Goal: Task Accomplishment & Management: Use online tool/utility

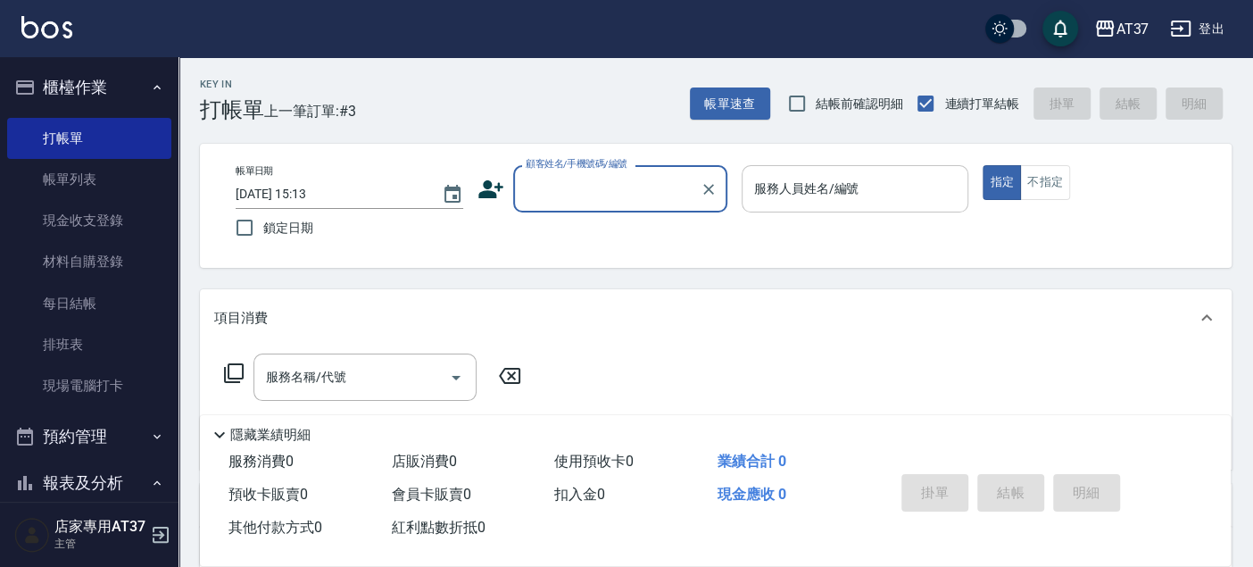
scroll to position [9, 0]
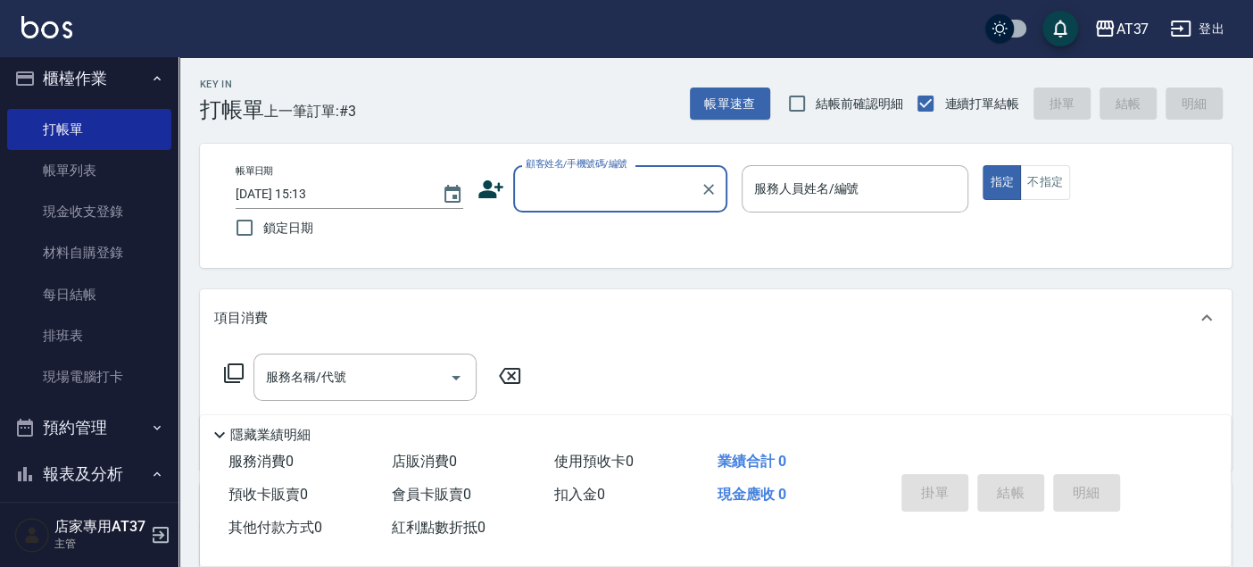
click at [640, 186] on input "顧客姓名/手機號碼/編號" at bounding box center [606, 188] width 171 height 31
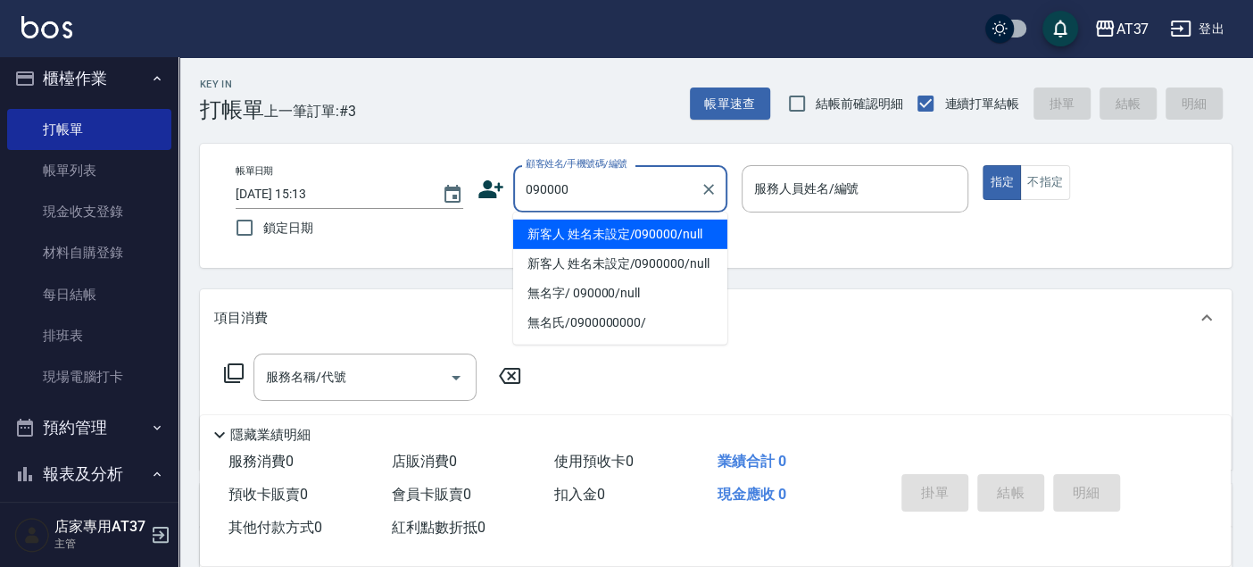
type input "新客人 姓名未設定/090000/null"
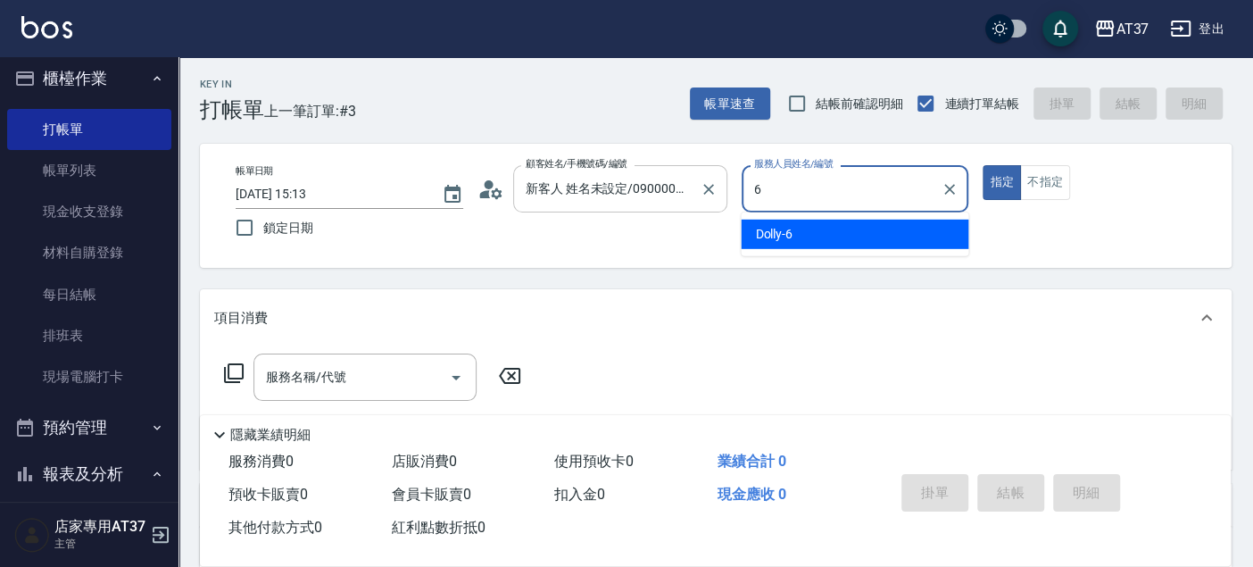
type input "6"
type button "true"
type input "Dolly-6"
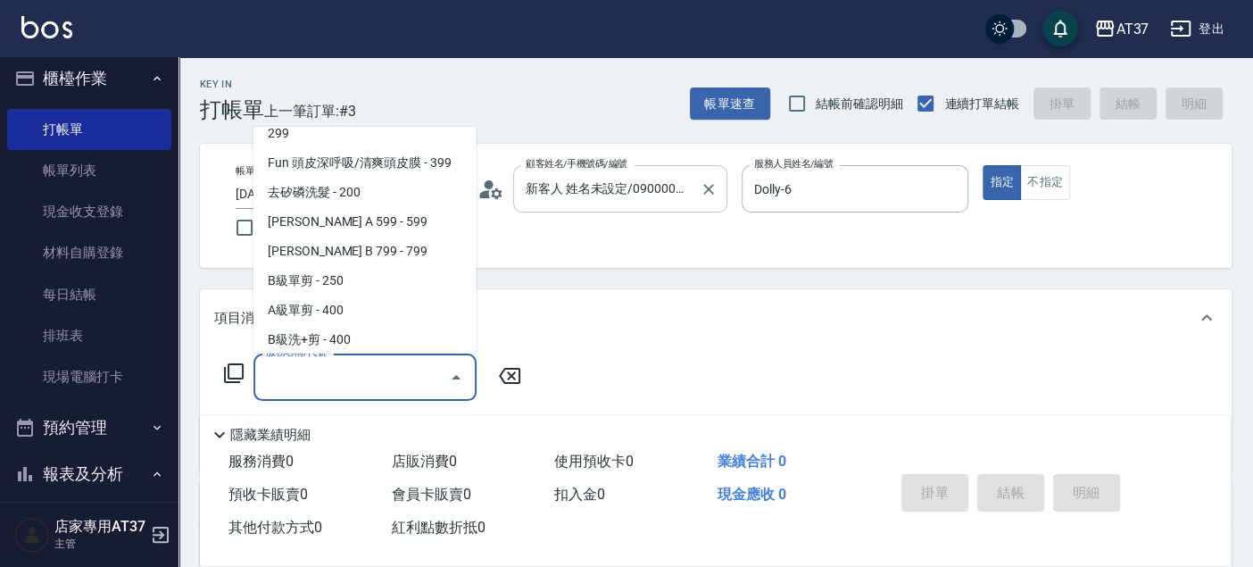
scroll to position [359, 0]
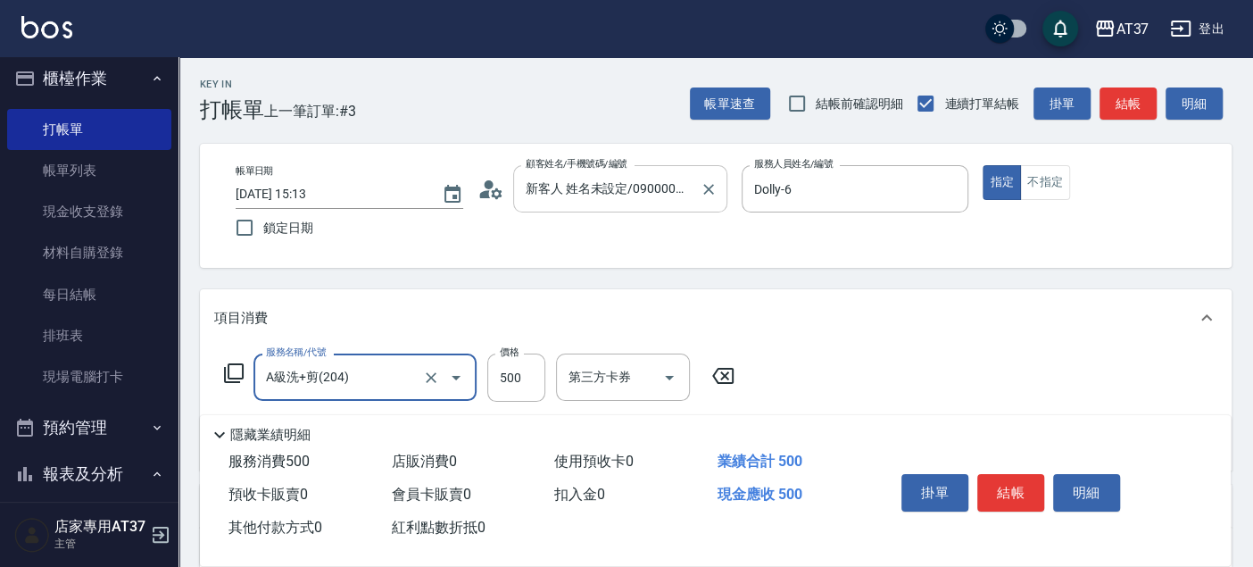
type input "A級洗+剪(204)"
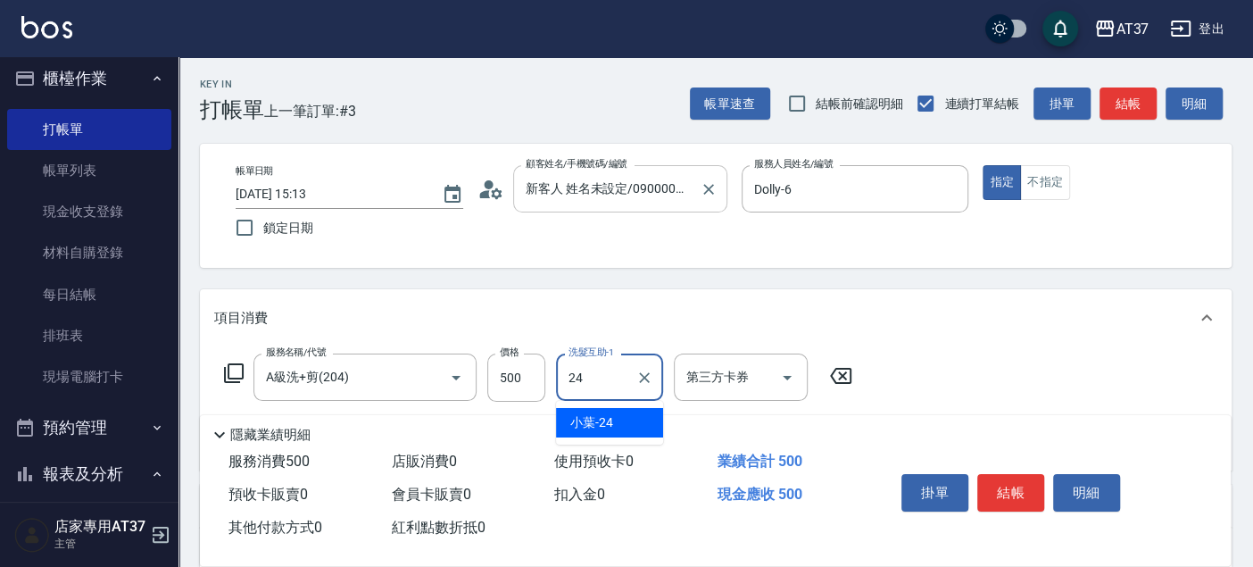
type input "小葉-24"
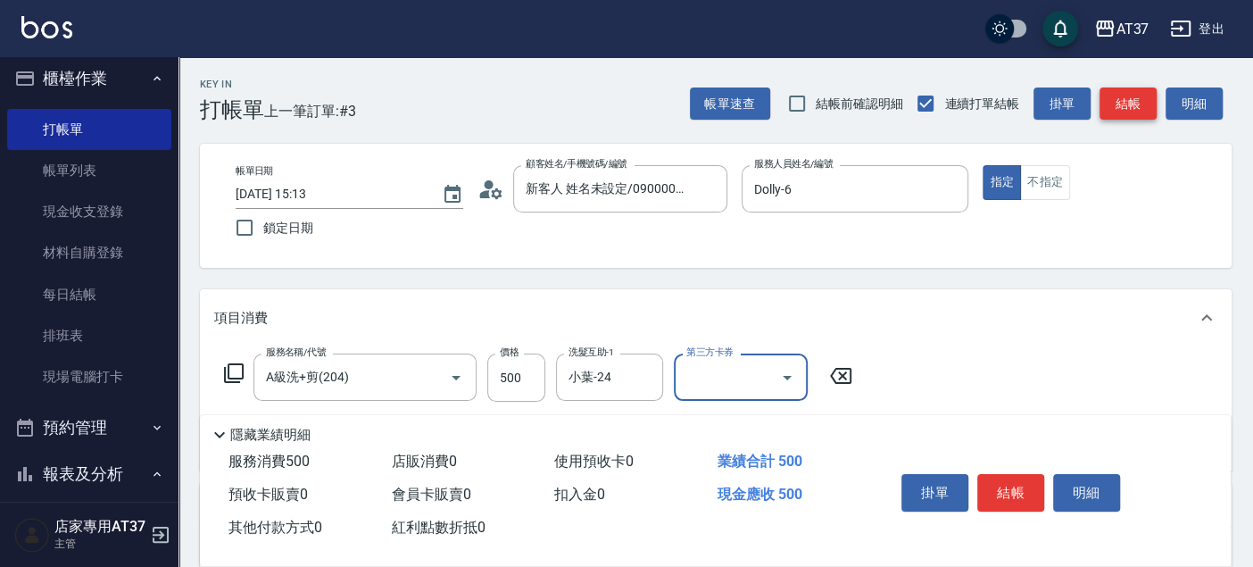
click at [1130, 111] on button "結帳" at bounding box center [1127, 103] width 57 height 33
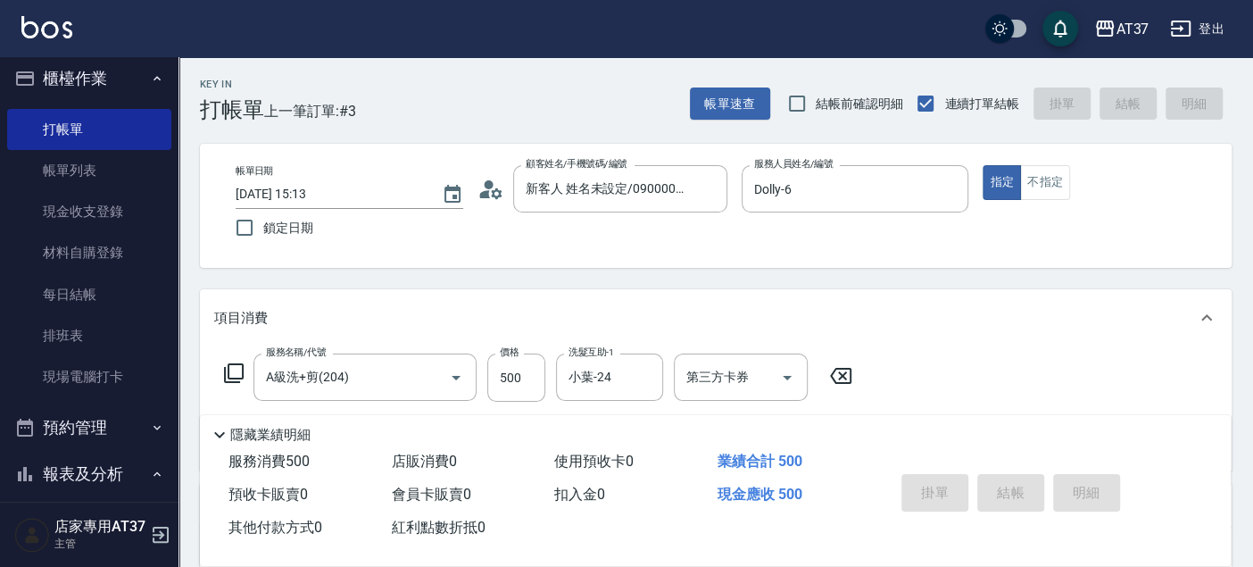
type input "[DATE] 16:46"
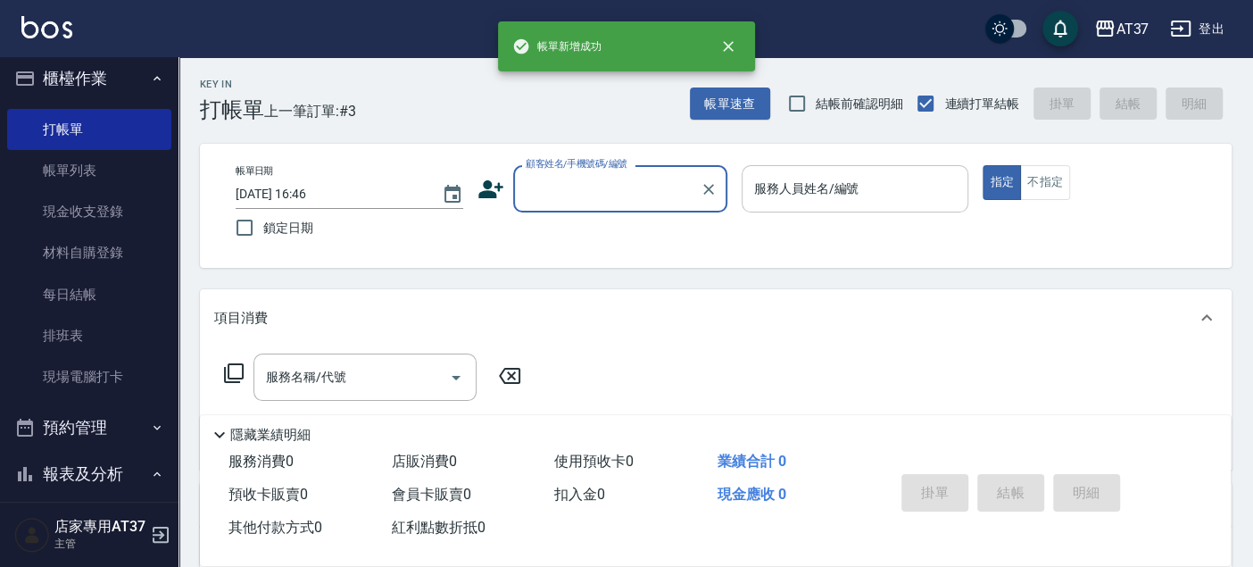
scroll to position [0, 0]
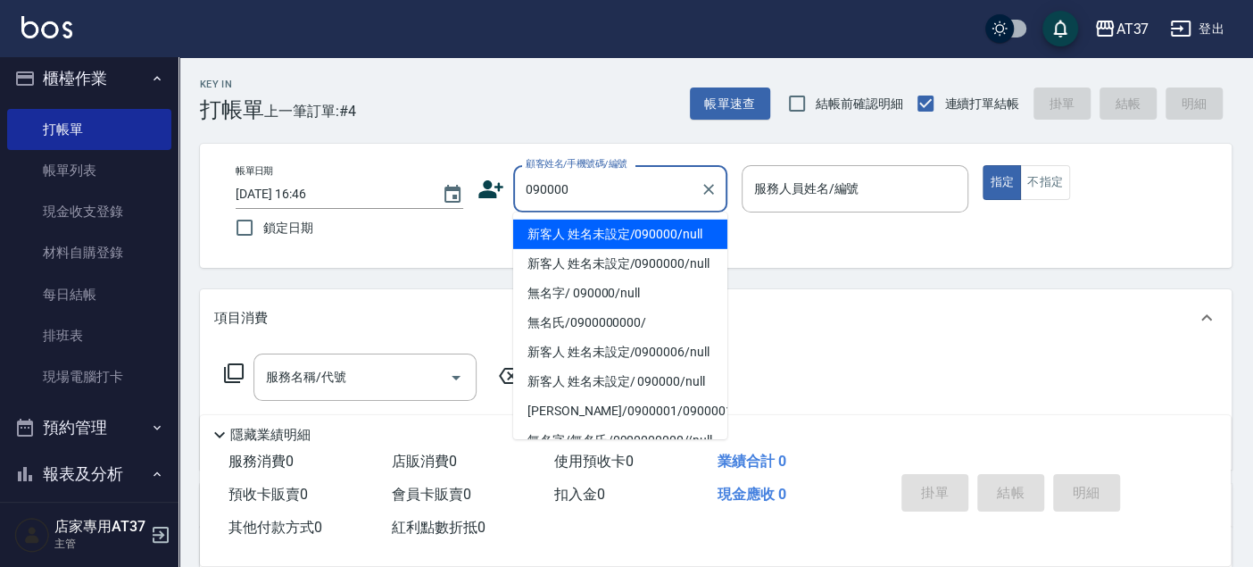
type input "新客人 姓名未設定/090000/null"
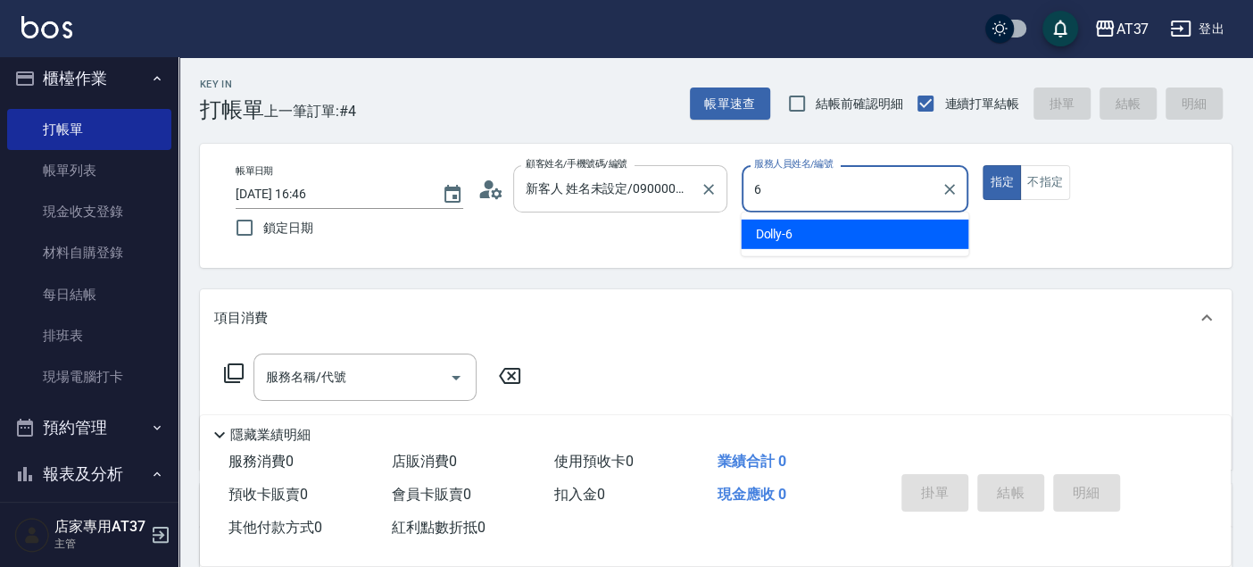
type input "Dolly-6"
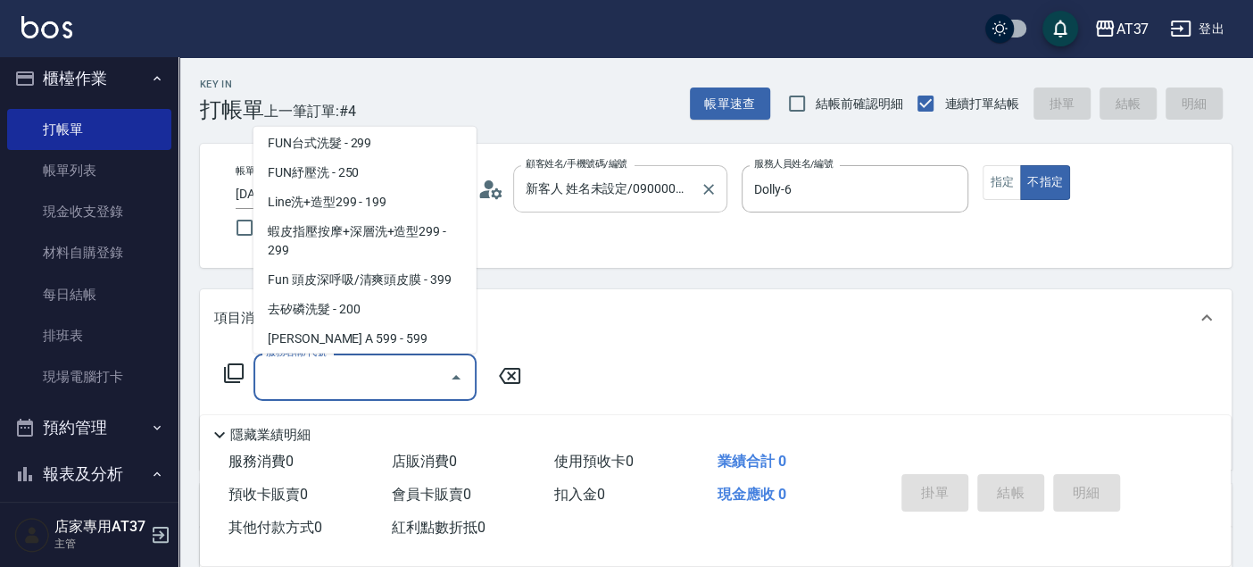
scroll to position [269, 0]
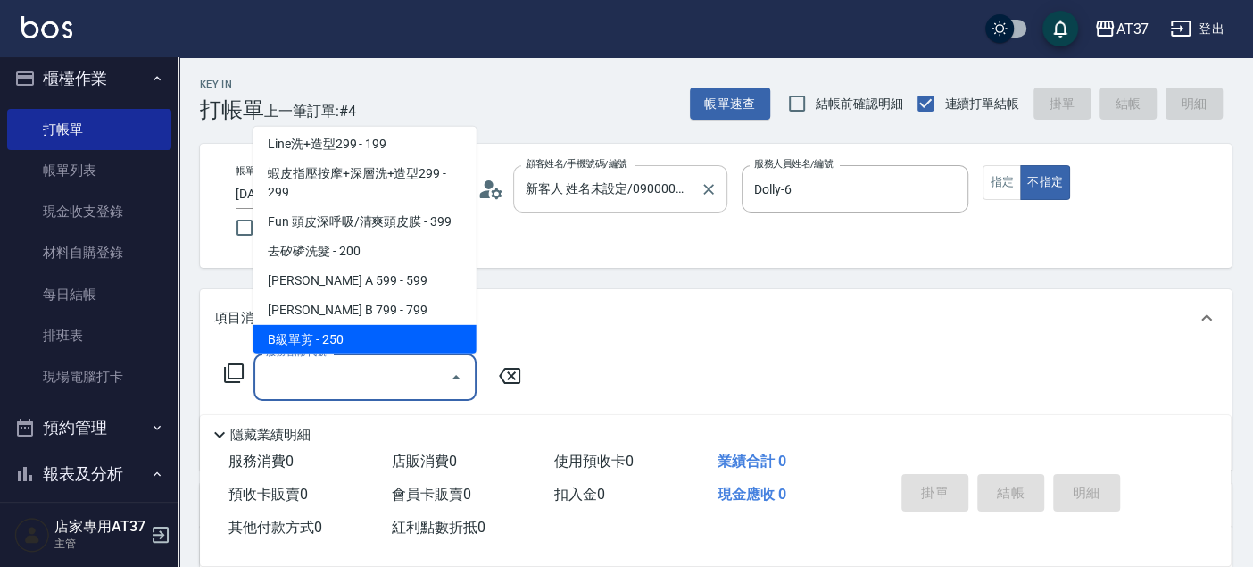
type input "B級單剪(201)"
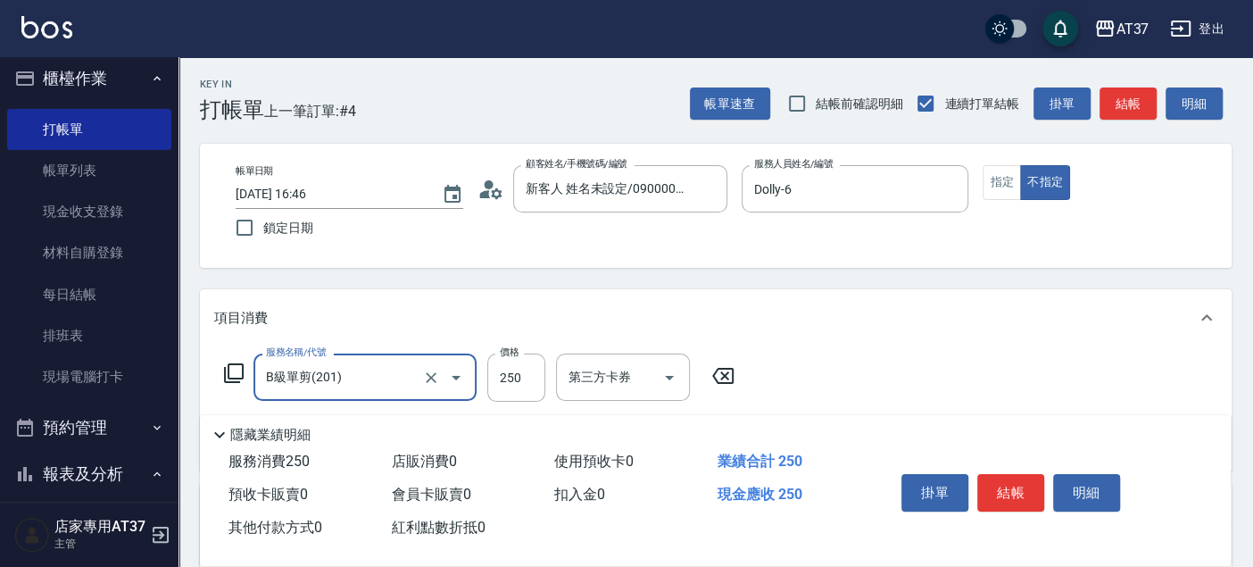
click at [1156, 109] on div "帳單速查 結帳前確認明細 連續打單結帳 掛單 結帳 明細" at bounding box center [961, 103] width 542 height 37
click at [1139, 109] on button "結帳" at bounding box center [1127, 103] width 57 height 33
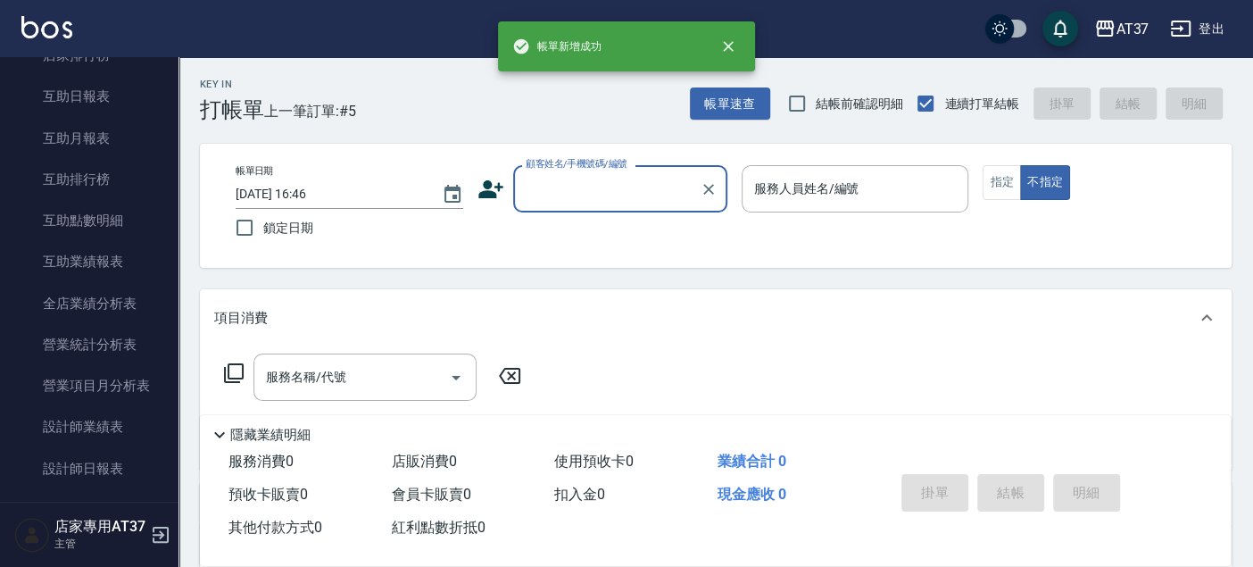
scroll to position [604, 0]
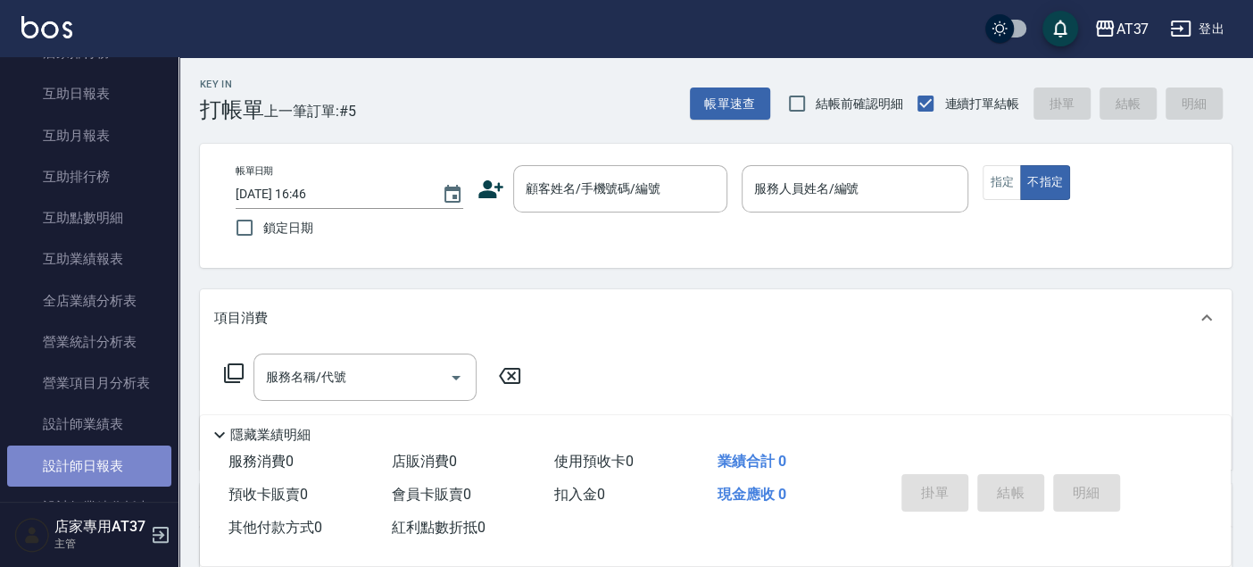
click at [129, 456] on link "設計師日報表" at bounding box center [89, 465] width 164 height 41
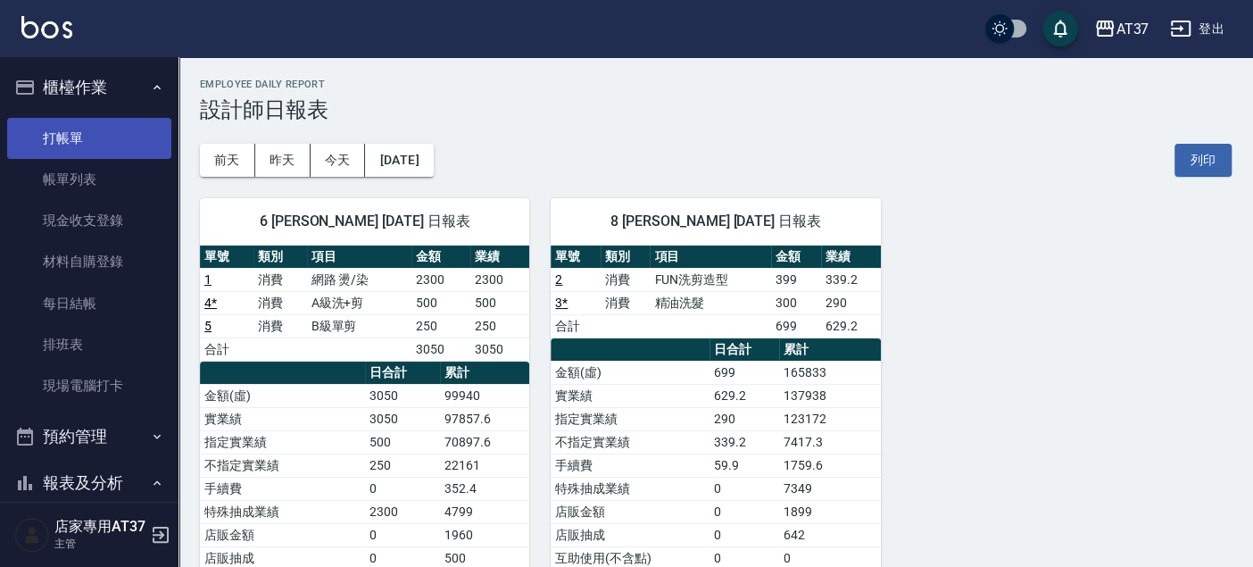
click at [100, 140] on link "打帳單" at bounding box center [89, 138] width 164 height 41
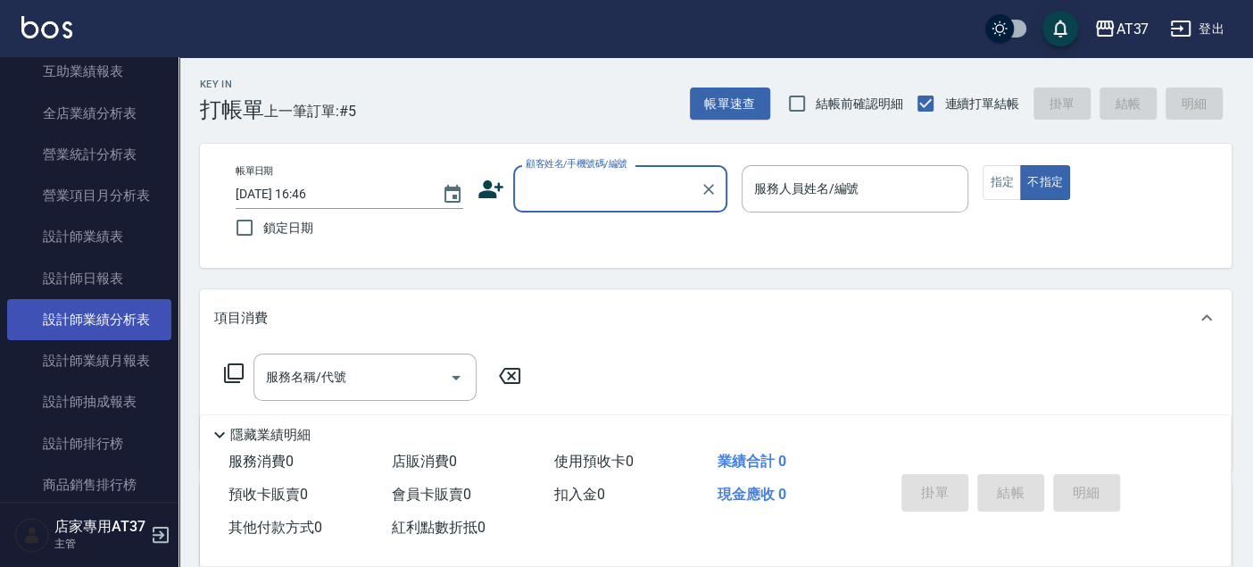
scroll to position [792, 0]
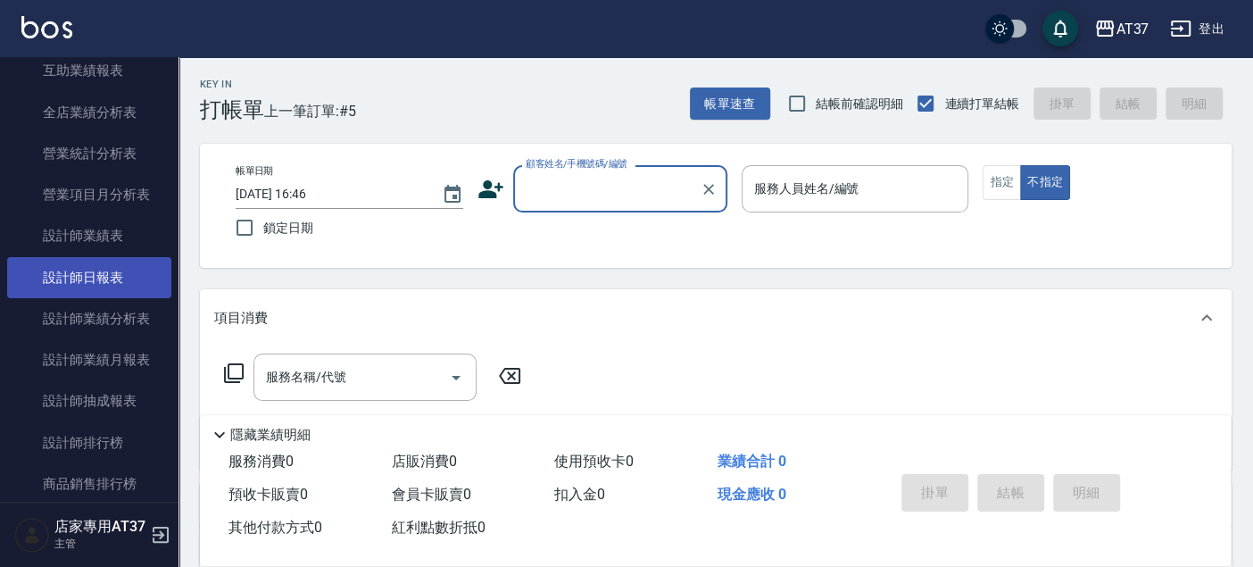
click at [109, 277] on link "設計師日報表" at bounding box center [89, 277] width 164 height 41
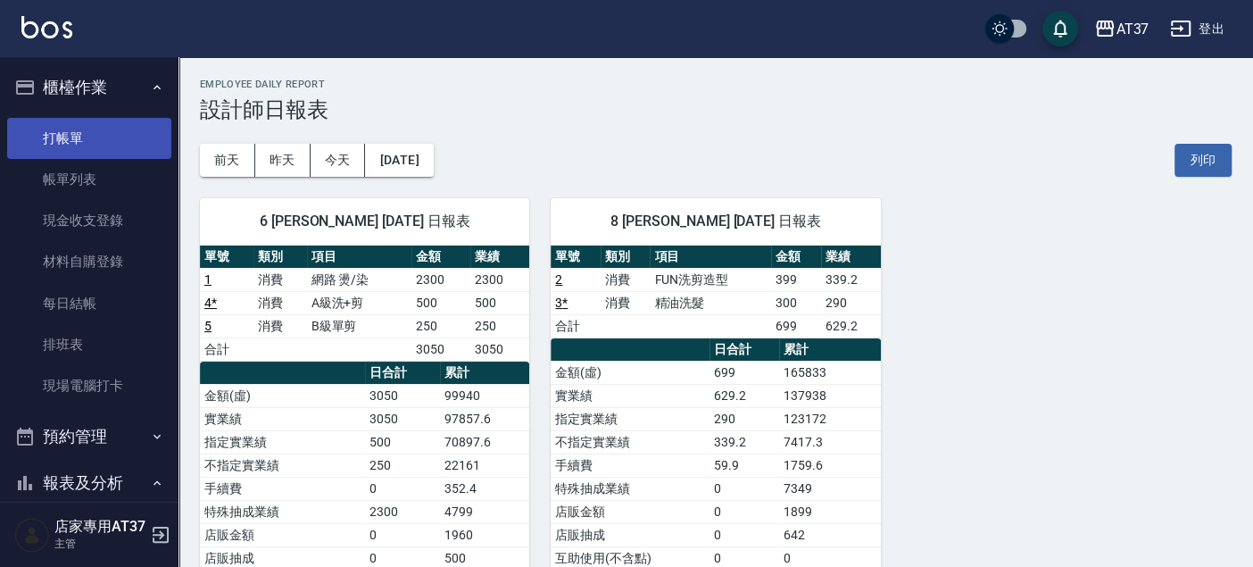
click at [84, 133] on link "打帳單" at bounding box center [89, 138] width 164 height 41
